Goal: Task Accomplishment & Management: Manage account settings

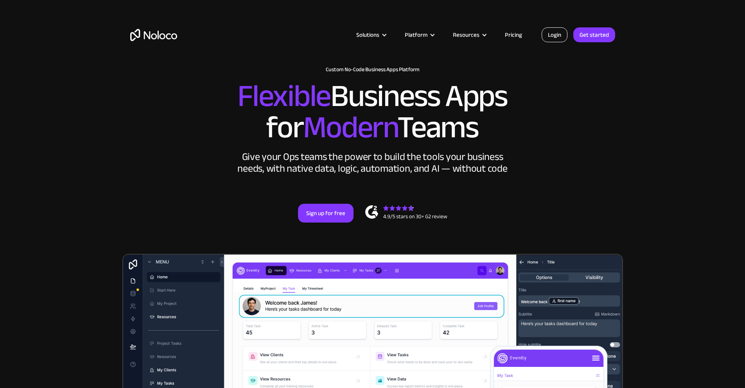
click at [561, 40] on link "Login" at bounding box center [555, 34] width 26 height 15
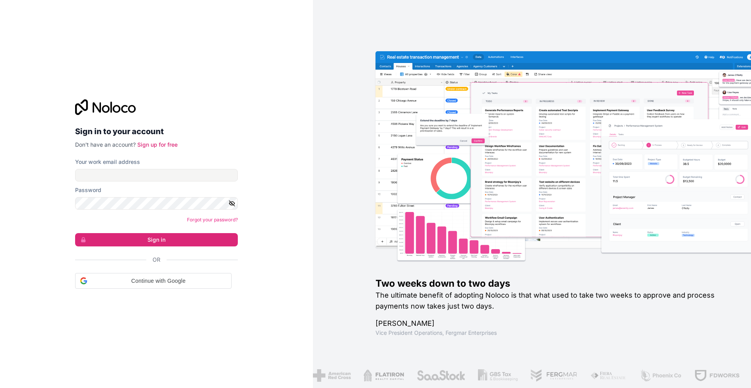
click at [95, 175] on input "Your work email address" at bounding box center [156, 175] width 163 height 13
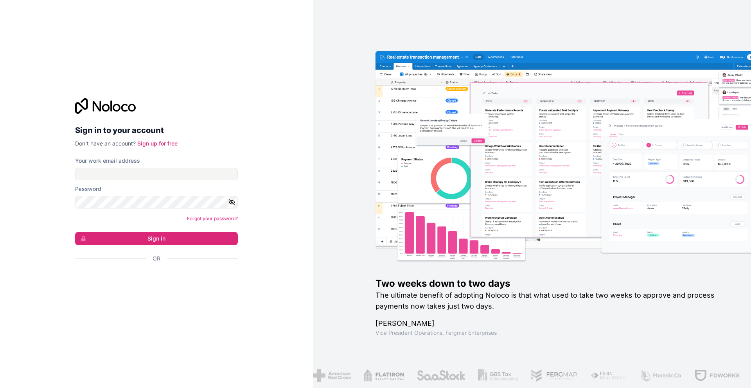
click at [95, 175] on input "Your work email address" at bounding box center [156, 174] width 163 height 13
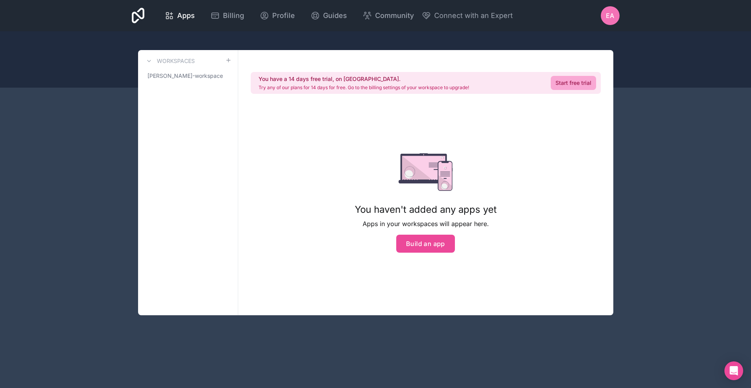
click at [641, 244] on div "Apps Billing Profile Guides Community Connect with an Expert EA Billing Profile…" at bounding box center [375, 194] width 751 height 388
click at [10, 138] on div "Apps Billing Profile Guides Community Connect with an Expert EA Billing Profile…" at bounding box center [375, 194] width 751 height 388
click at [697, 198] on div "Apps Billing Profile Guides Community Connect with an Expert EA Billing Profile…" at bounding box center [375, 194] width 751 height 388
click at [610, 12] on span "EA" at bounding box center [610, 15] width 8 height 9
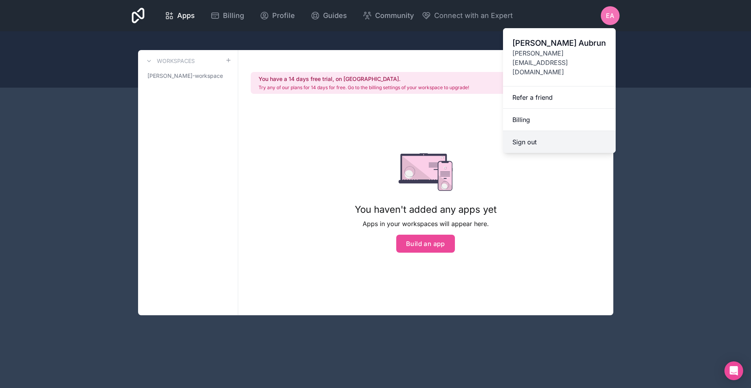
click at [530, 131] on button "Sign out" at bounding box center [559, 142] width 113 height 22
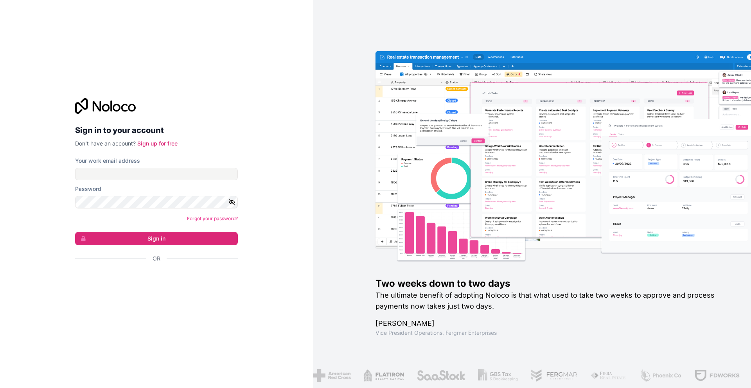
click at [66, 117] on div "Sign in to your account Don't have an account? Sign up for free Your work email…" at bounding box center [156, 194] width 313 height 388
click at [99, 180] on input "Your work email address" at bounding box center [156, 174] width 163 height 13
